Goal: Transaction & Acquisition: Book appointment/travel/reservation

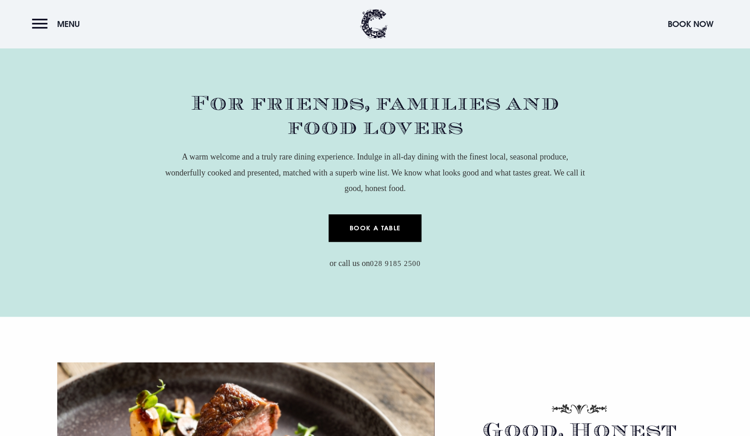
click at [384, 229] on link "Book a Table" at bounding box center [375, 227] width 93 height 27
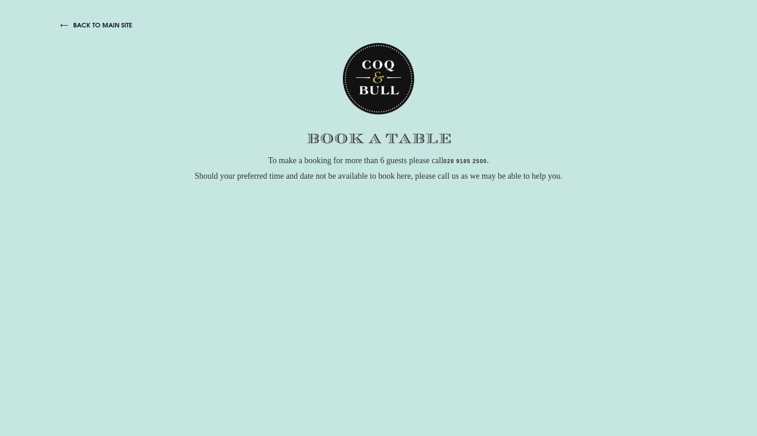
click at [118, 22] on link "back to main site" at bounding box center [96, 25] width 72 height 8
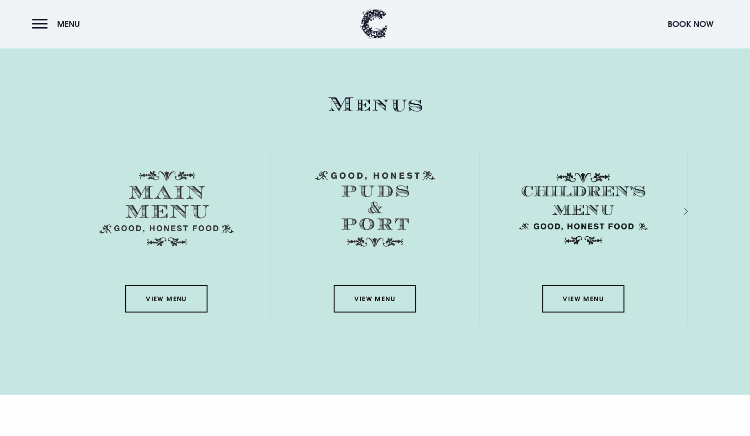
scroll to position [1372, 0]
click at [593, 285] on link "View Menu" at bounding box center [583, 298] width 82 height 27
click at [187, 285] on link "View Menu" at bounding box center [166, 298] width 82 height 27
click at [680, 25] on button "Book Now" at bounding box center [690, 24] width 55 height 20
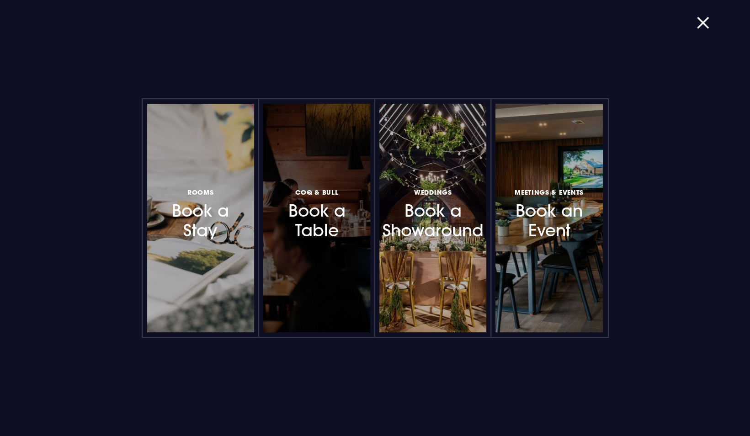
click at [326, 219] on h3 "Coq & Bull Book a Table" at bounding box center [317, 213] width 80 height 54
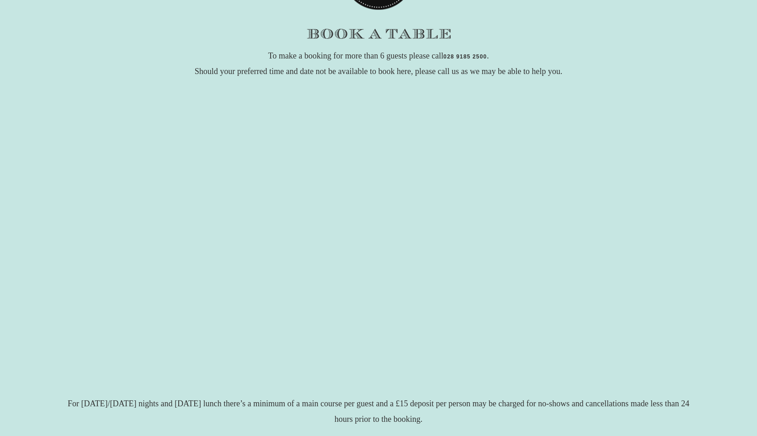
scroll to position [112, 0]
